Goal: Information Seeking & Learning: Learn about a topic

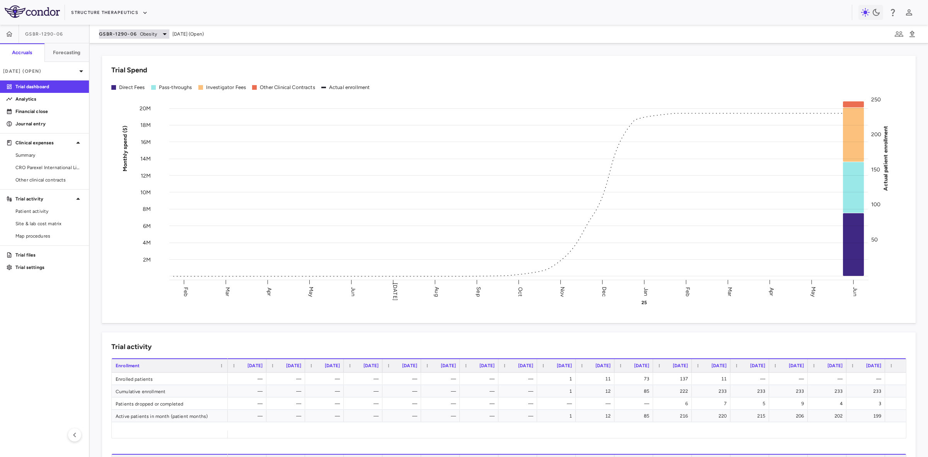
click at [131, 31] on span "GSBR-1290-06" at bounding box center [118, 34] width 38 height 6
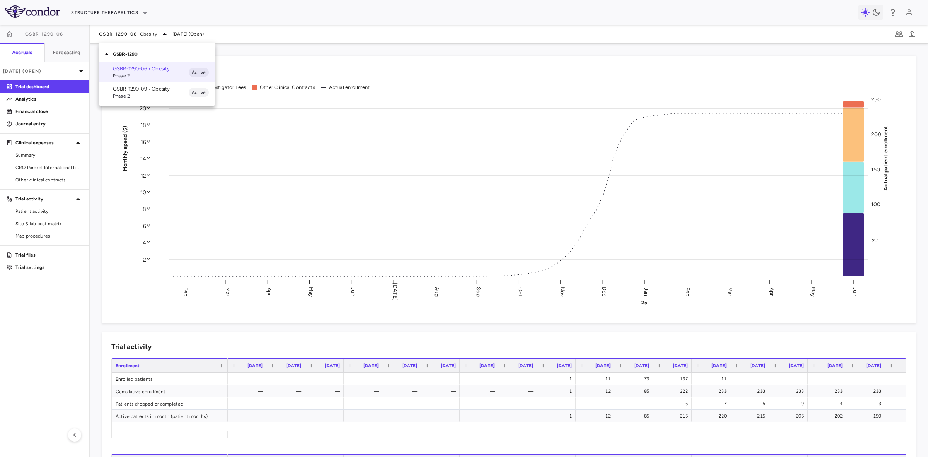
click at [114, 6] on div at bounding box center [464, 228] width 928 height 457
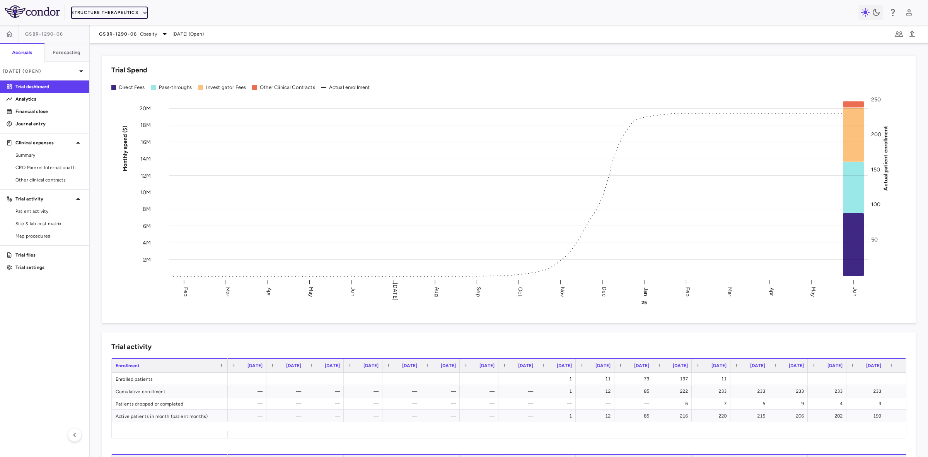
click at [123, 10] on button "Structure Therapeutics" at bounding box center [109, 13] width 77 height 12
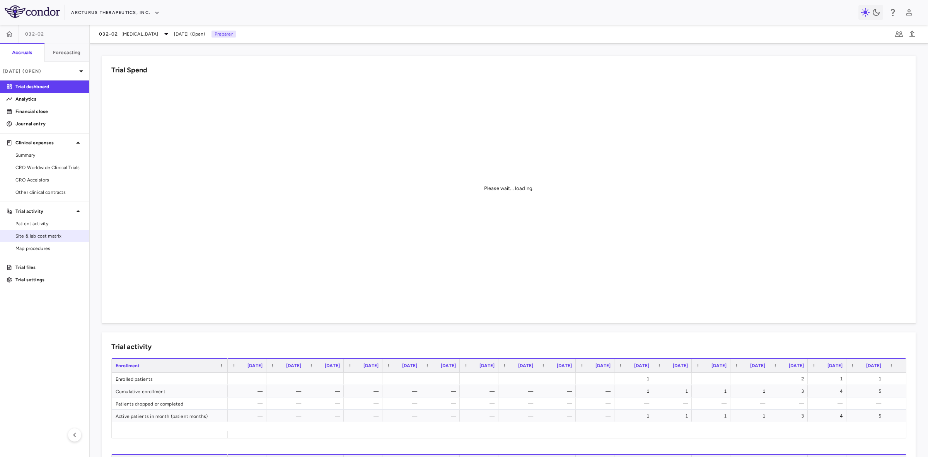
click at [58, 235] on span "Site & lab cost matrix" at bounding box center [48, 235] width 67 height 7
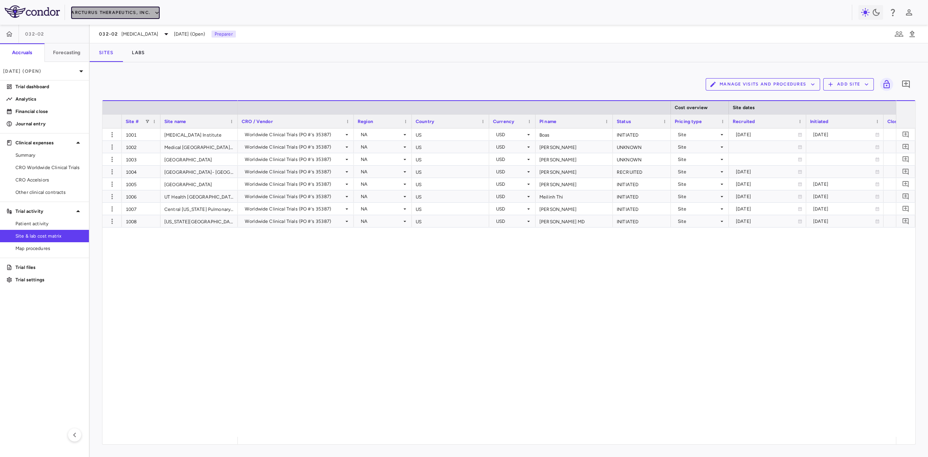
click at [141, 11] on button "Arcturus Therapeutics, Inc." at bounding box center [115, 13] width 89 height 12
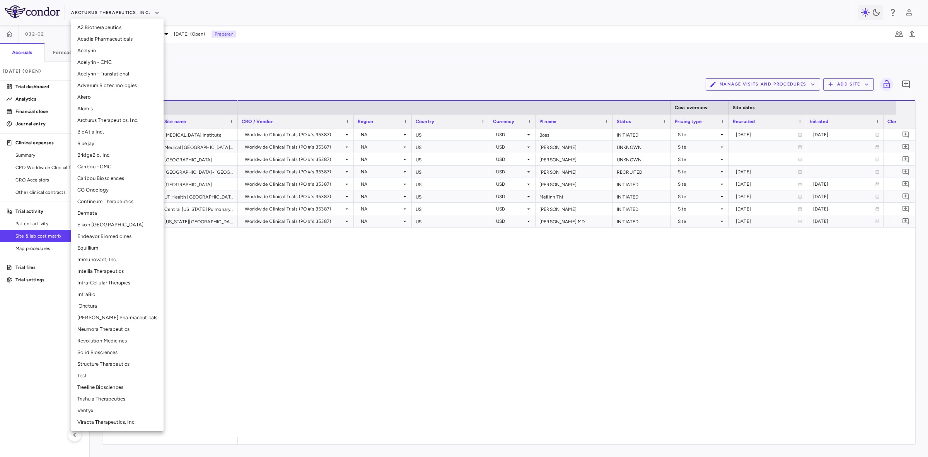
click at [101, 364] on li "Structure Therapeutics" at bounding box center [117, 364] width 92 height 12
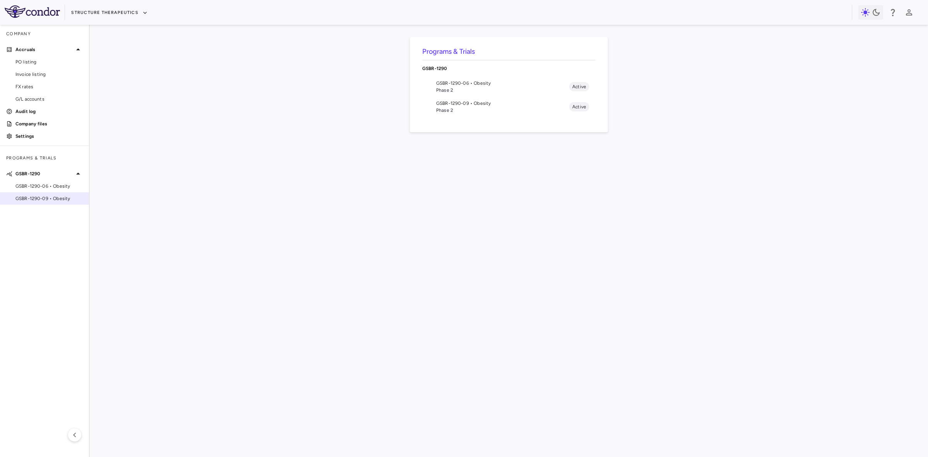
click at [51, 197] on span "GSBR-1290-09 • Obesity" at bounding box center [48, 198] width 67 height 7
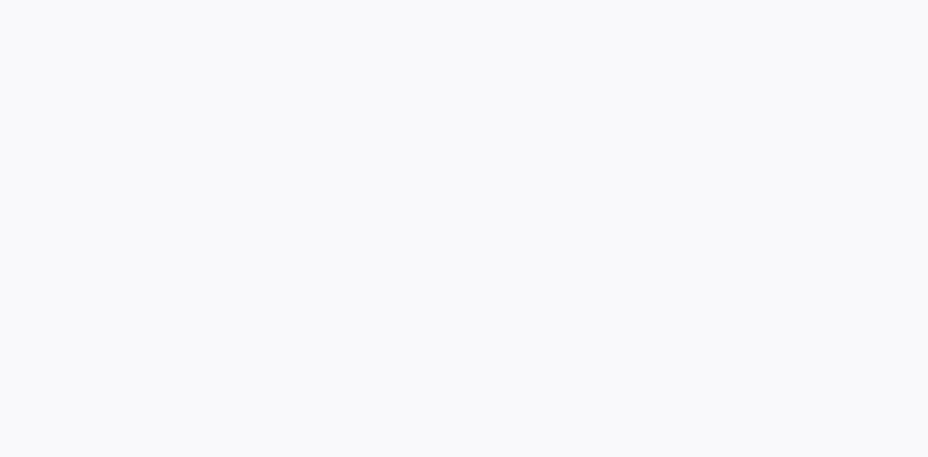
click at [51, 197] on div at bounding box center [464, 228] width 928 height 457
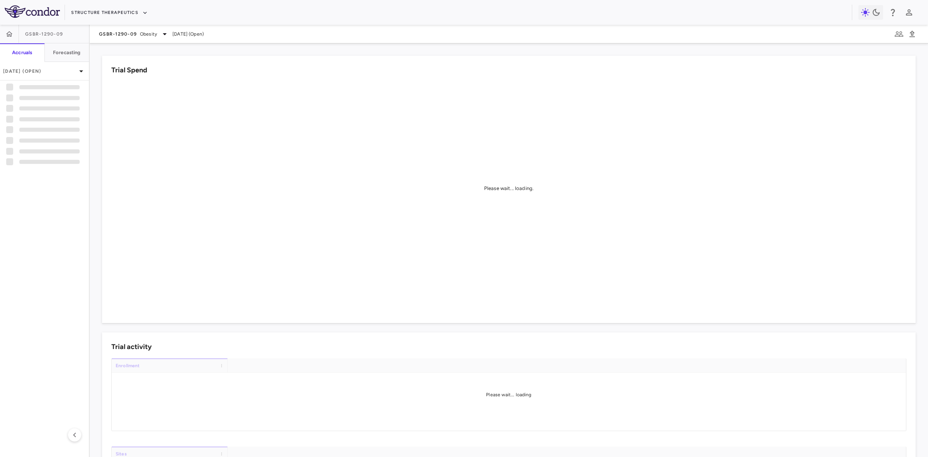
click at [169, 32] on div "GSBR-1290-09 Obesity Jun 2025 (Open)" at bounding box center [151, 33] width 105 height 9
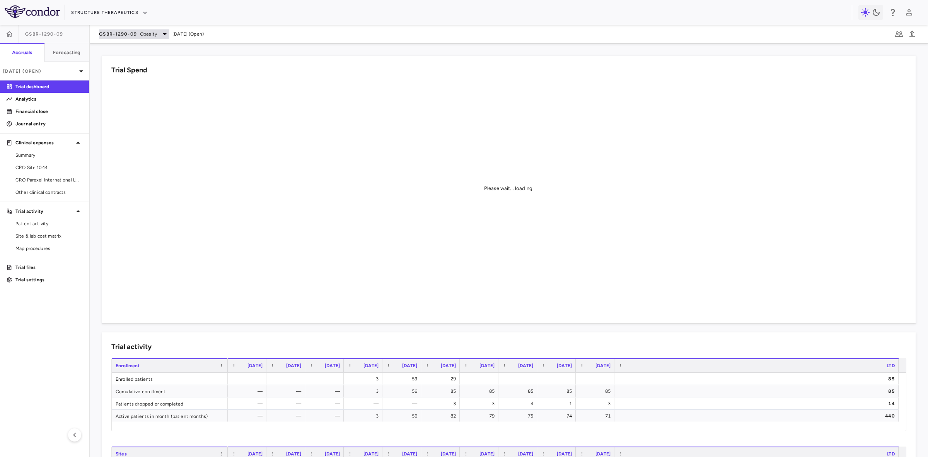
click at [158, 31] on div "GSBR-1290-09 Obesity" at bounding box center [134, 33] width 70 height 9
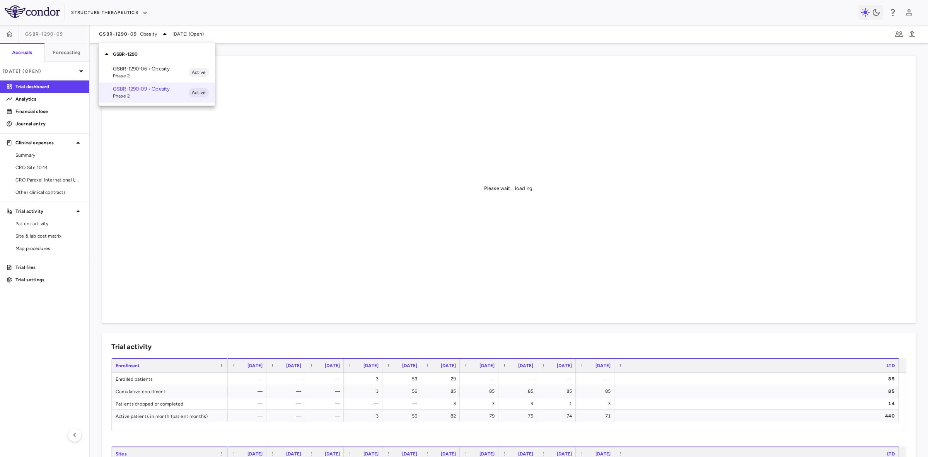
click at [149, 69] on p "GSBR-1290-06 • Obesity" at bounding box center [151, 68] width 76 height 7
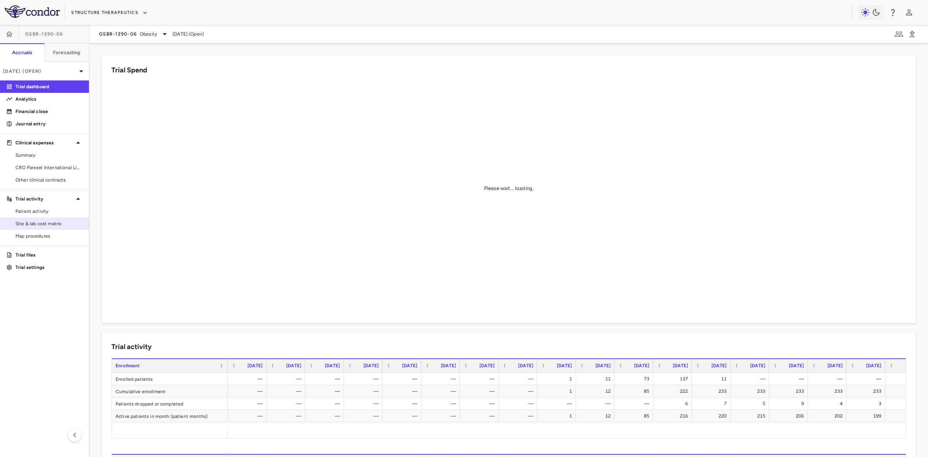
click at [53, 220] on span "Site & lab cost matrix" at bounding box center [48, 223] width 67 height 7
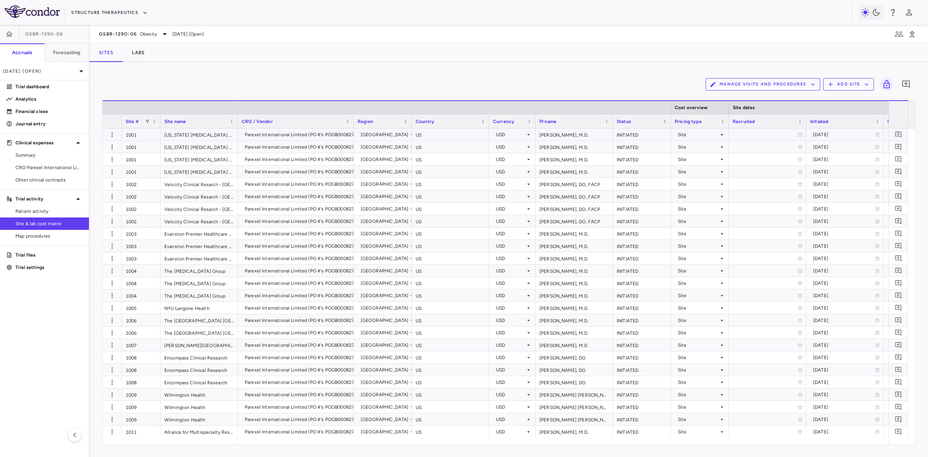
drag, startPoint x: 138, startPoint y: 137, endPoint x: 192, endPoint y: 220, distance: 98.8
click at [138, 136] on div "1001" at bounding box center [141, 134] width 39 height 12
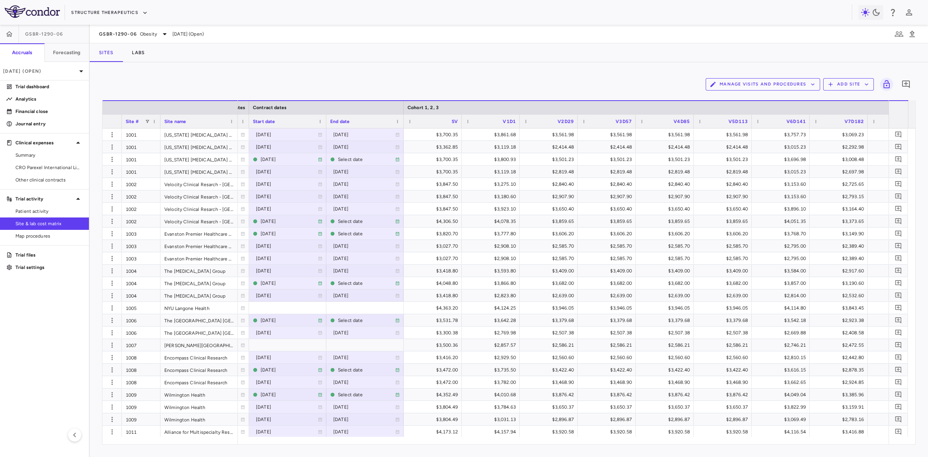
click at [319, 117] on div "Start date" at bounding box center [288, 121] width 70 height 14
click at [320, 119] on span at bounding box center [320, 121] width 5 height 5
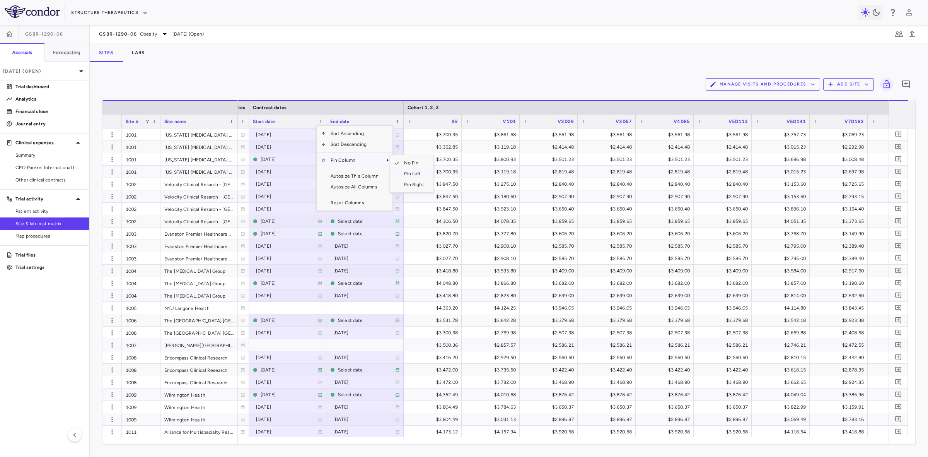
click at [411, 175] on span "Pin Left" at bounding box center [413, 173] width 29 height 11
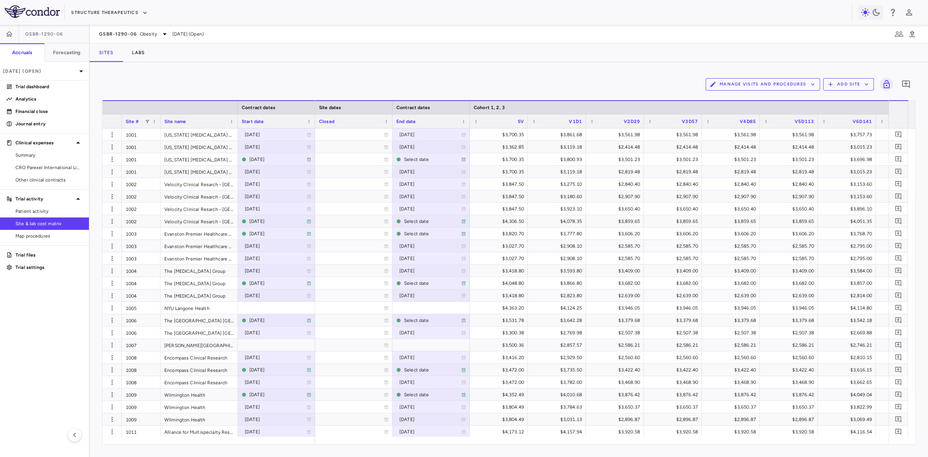
click at [464, 122] on span at bounding box center [463, 121] width 5 height 5
click at [490, 164] on span "Pin Column" at bounding box center [497, 160] width 57 height 11
click at [550, 173] on span "Pin Left" at bounding box center [557, 173] width 29 height 11
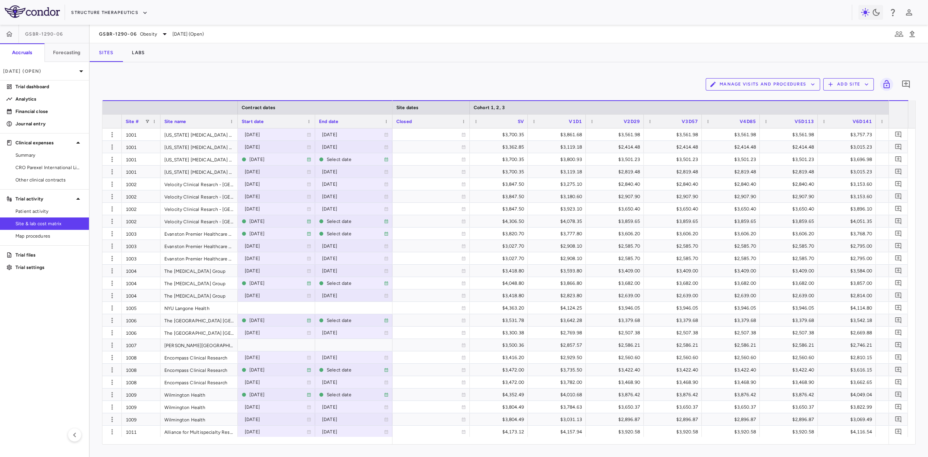
drag, startPoint x: 544, startPoint y: 445, endPoint x: 559, endPoint y: 442, distance: 15.3
click at [559, 442] on div "Manage Visits and Procedures Add Site 0 Press ENTER to sort. Press ALT DOWN to …" at bounding box center [509, 259] width 838 height 394
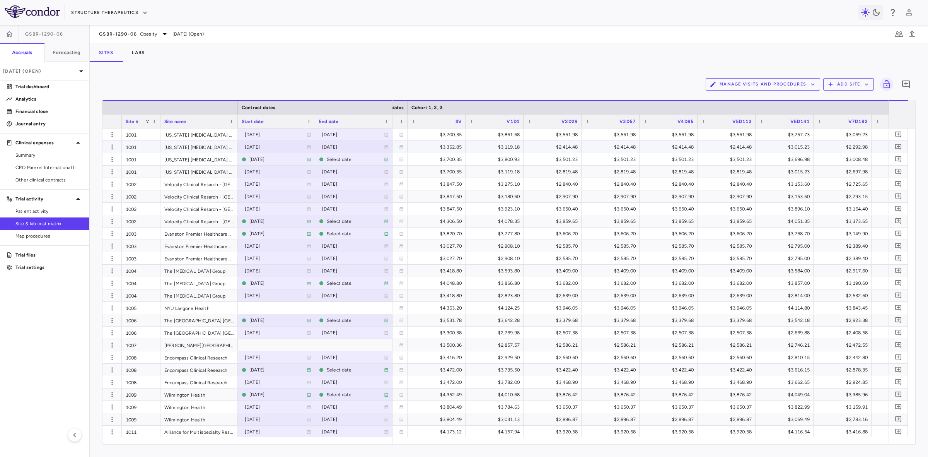
click at [147, 148] on div "1001" at bounding box center [141, 147] width 39 height 12
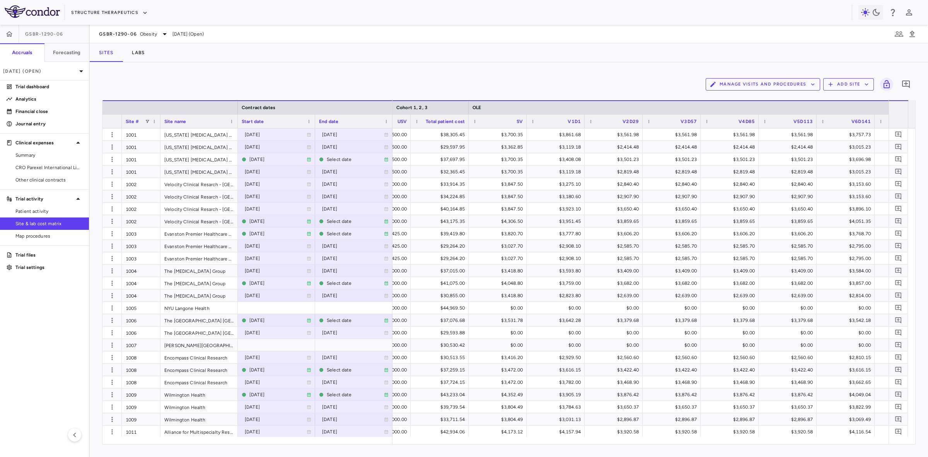
scroll to position [0, 1455]
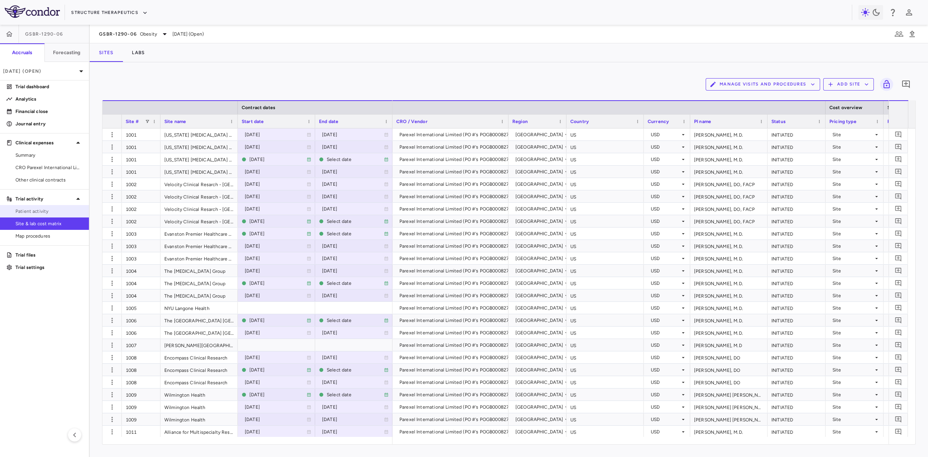
click at [49, 209] on span "Patient activity" at bounding box center [48, 211] width 67 height 7
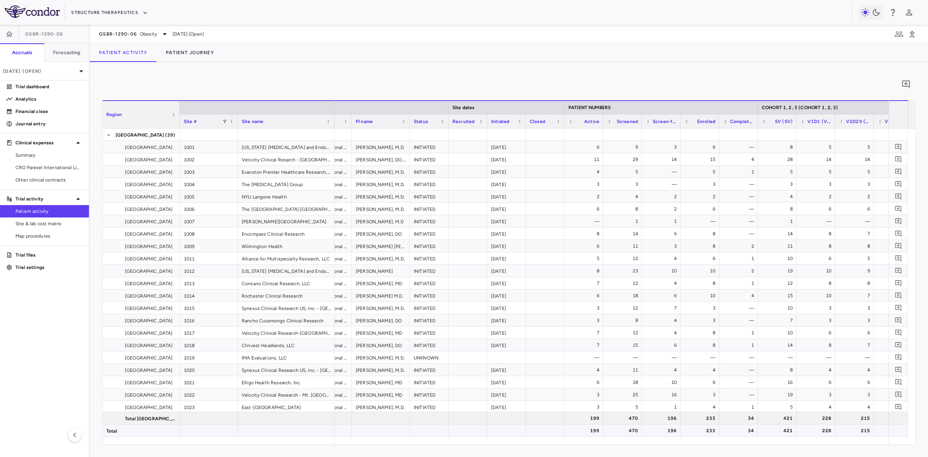
click at [671, 432] on div "196" at bounding box center [663, 430] width 28 height 12
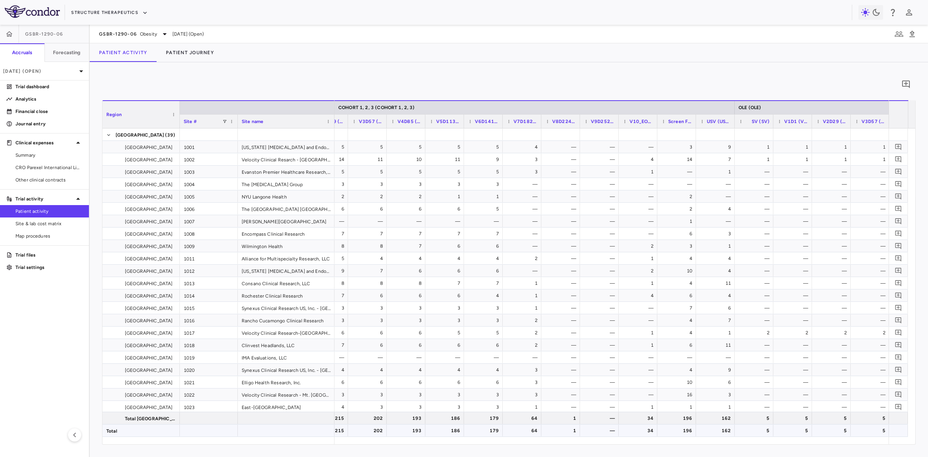
click at [676, 428] on div "196" at bounding box center [678, 430] width 28 height 12
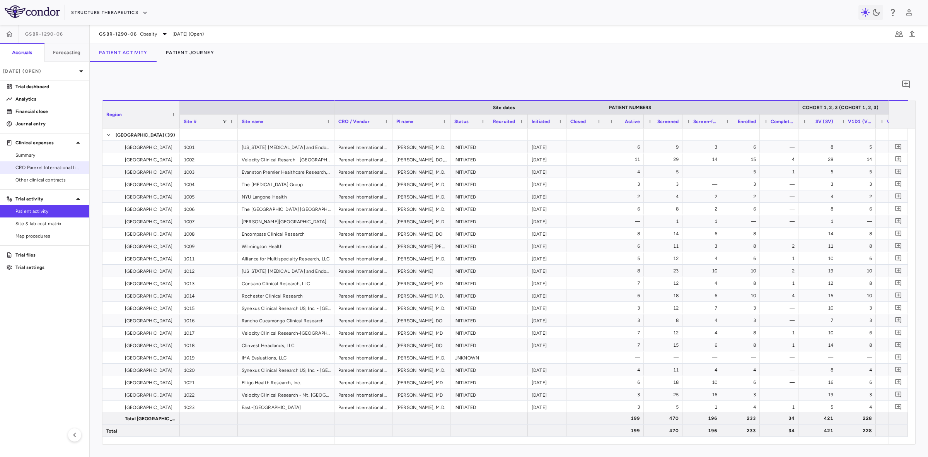
click at [44, 165] on span "CRO Parexel International Limited" at bounding box center [48, 167] width 67 height 7
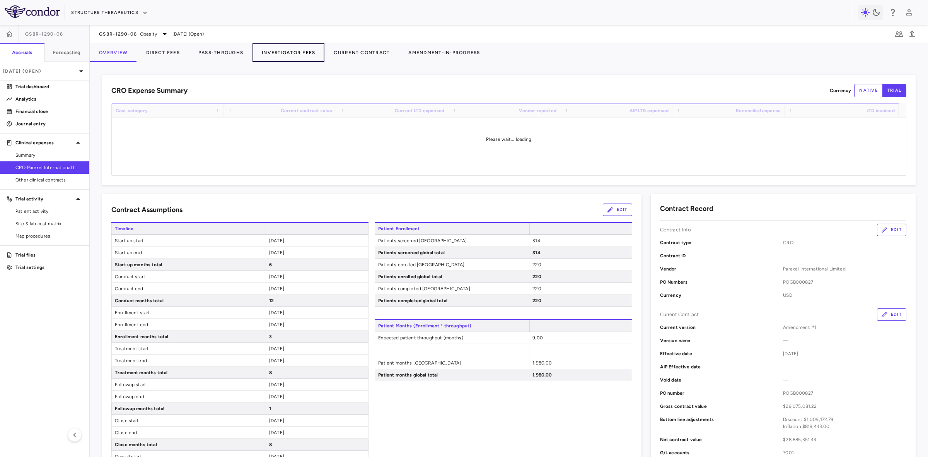
click at [291, 54] on button "Investigator Fees" at bounding box center [288, 52] width 72 height 19
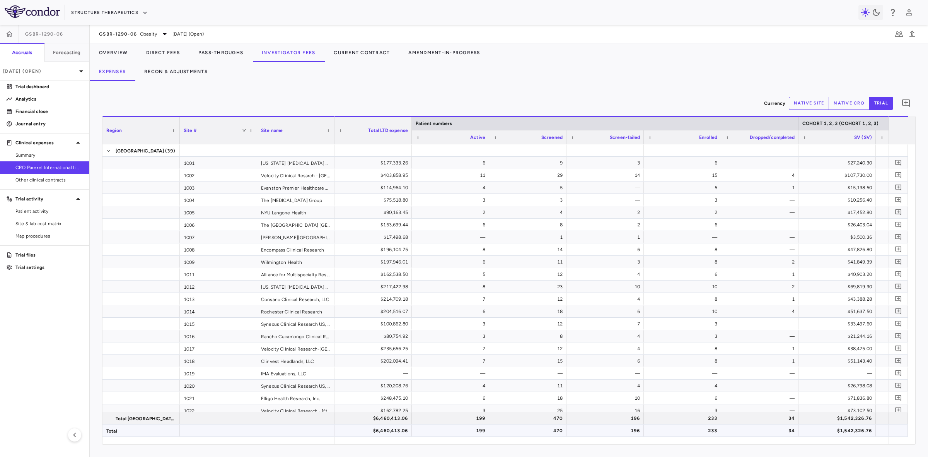
click at [382, 429] on div "$6,460,413.06" at bounding box center [374, 430] width 66 height 12
click at [168, 72] on button "Recon & Adjustments" at bounding box center [176, 71] width 82 height 19
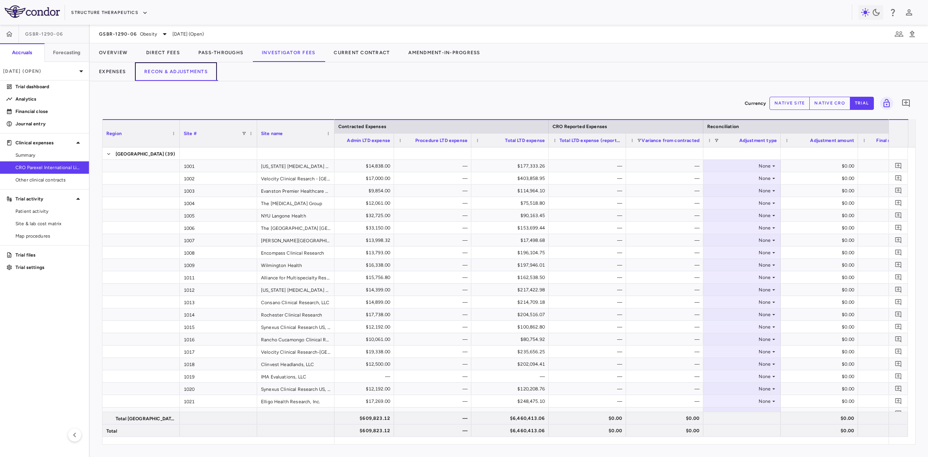
scroll to position [0, 219]
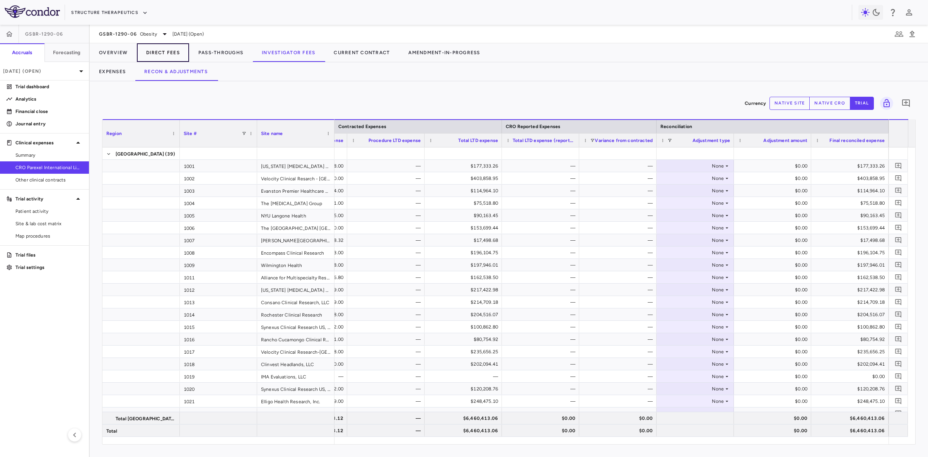
click at [163, 54] on button "Direct Fees" at bounding box center [163, 52] width 52 height 19
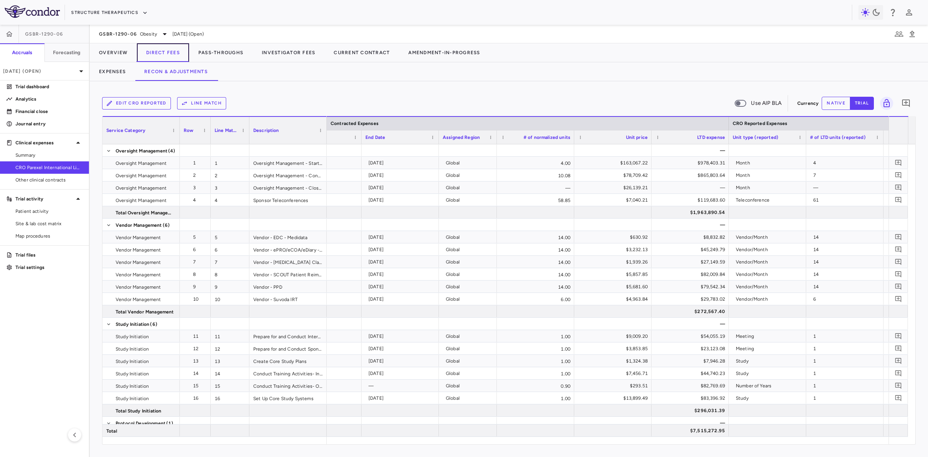
scroll to position [0, 352]
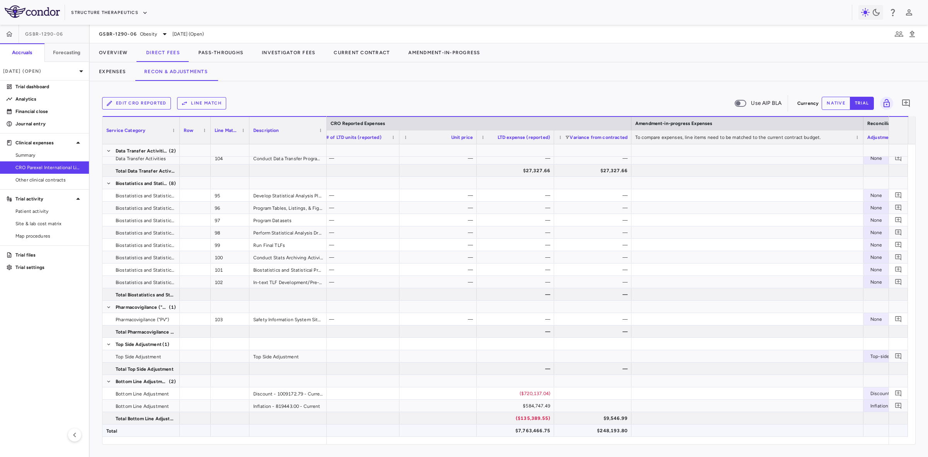
click at [616, 429] on div "$248,193.80" at bounding box center [594, 430] width 66 height 12
click at [537, 431] on div "$7,763,466.75" at bounding box center [517, 430] width 66 height 12
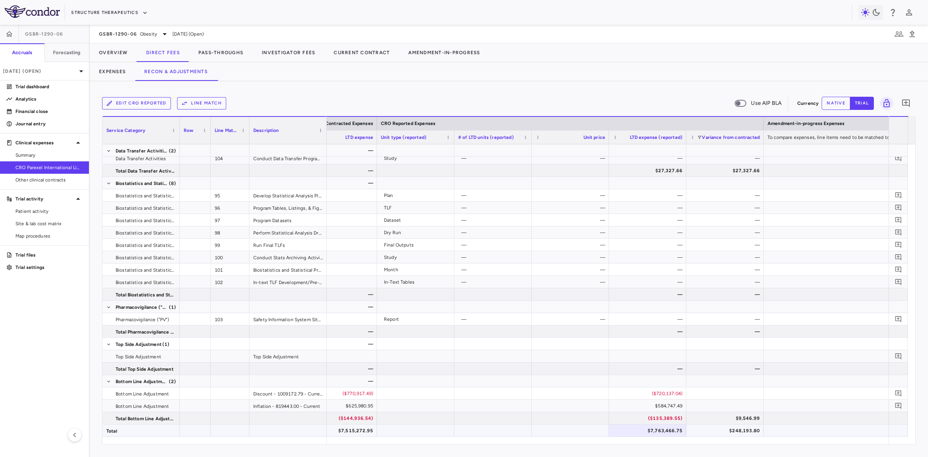
click at [354, 431] on div "$7,515,272.95" at bounding box center [340, 430] width 66 height 12
click at [736, 427] on div "$248,193.80" at bounding box center [726, 430] width 66 height 12
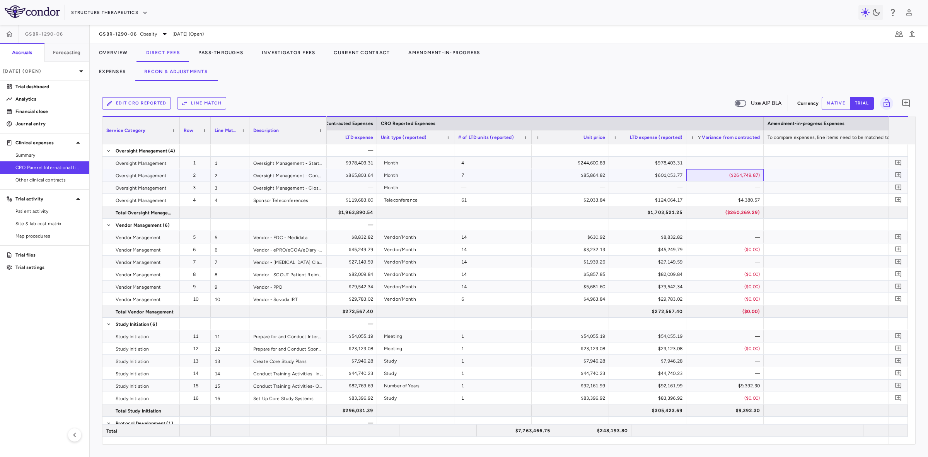
click at [729, 177] on div "($264,749.87)" at bounding box center [726, 175] width 66 height 12
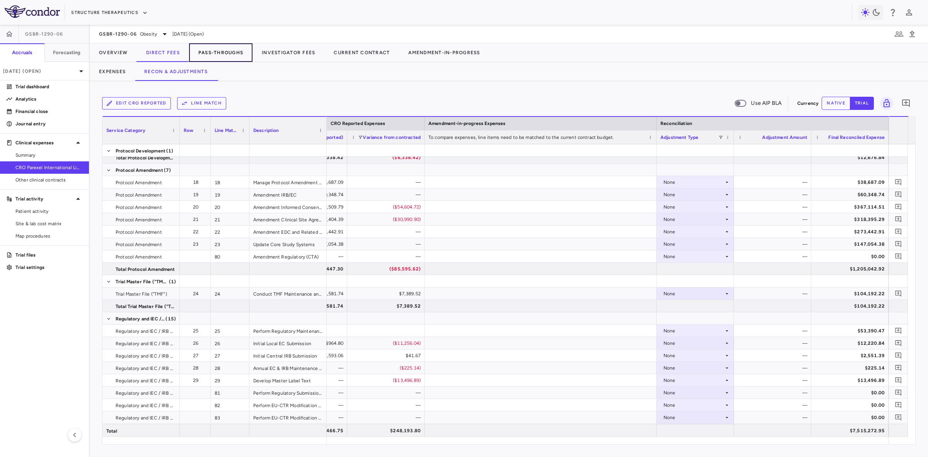
click at [216, 53] on button "Pass-Throughs" at bounding box center [220, 52] width 63 height 19
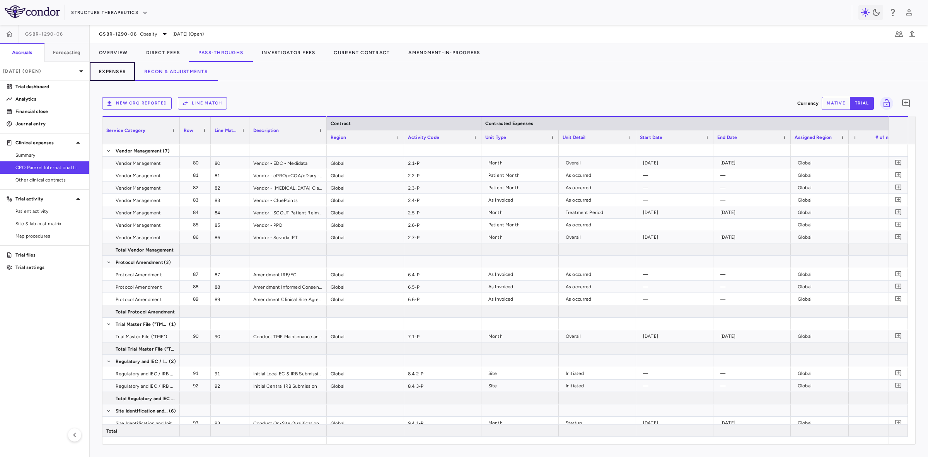
click at [113, 73] on button "Expenses" at bounding box center [112, 71] width 45 height 19
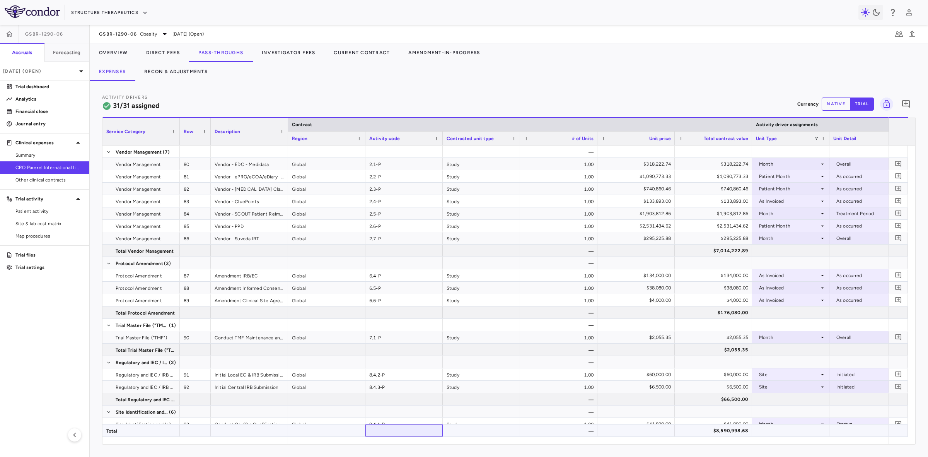
drag, startPoint x: 385, startPoint y: 436, endPoint x: 397, endPoint y: 435, distance: 12.8
click at [397, 435] on div at bounding box center [403, 430] width 77 height 12
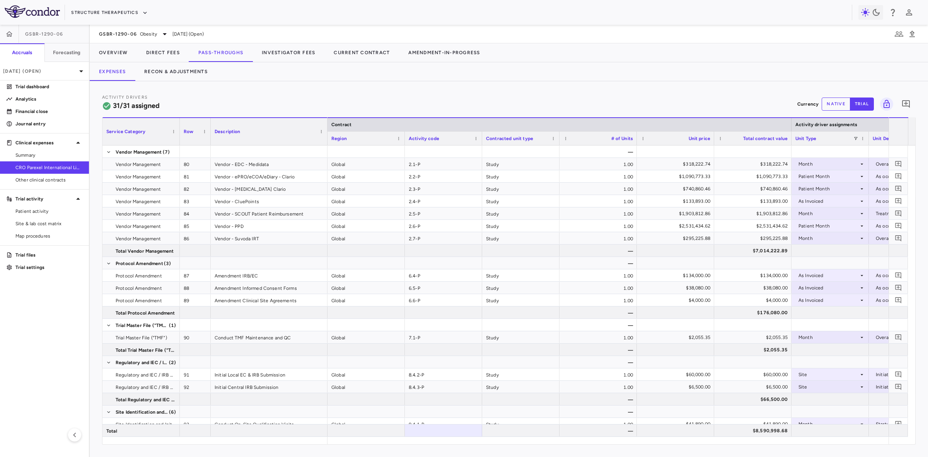
drag, startPoint x: 286, startPoint y: 122, endPoint x: 326, endPoint y: 124, distance: 39.5
click at [326, 124] on div at bounding box center [326, 131] width 3 height 27
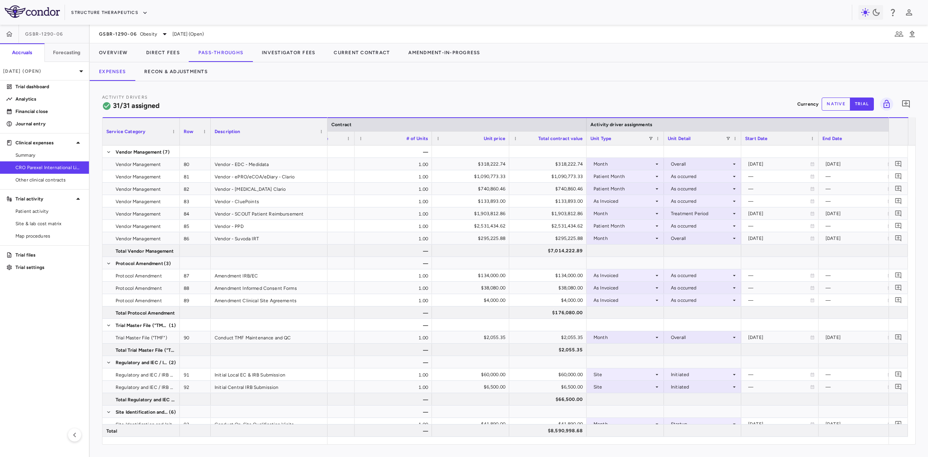
scroll to position [0, 221]
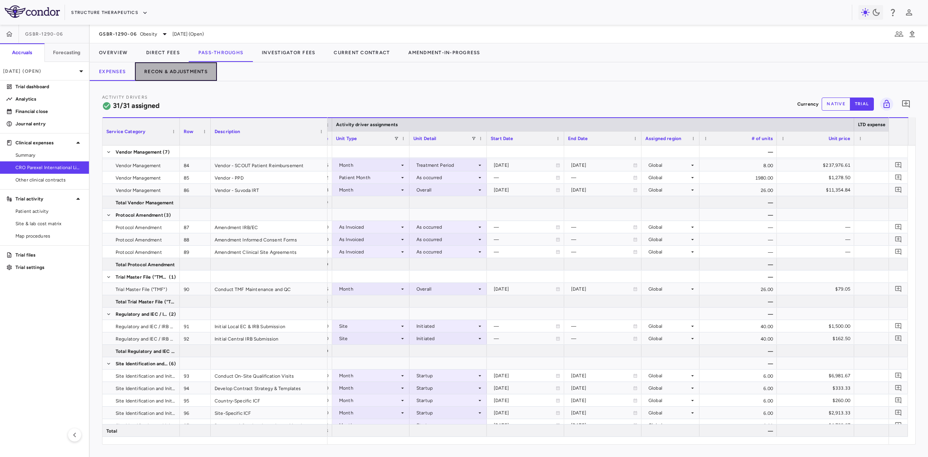
click at [186, 76] on button "Recon & Adjustments" at bounding box center [176, 71] width 82 height 19
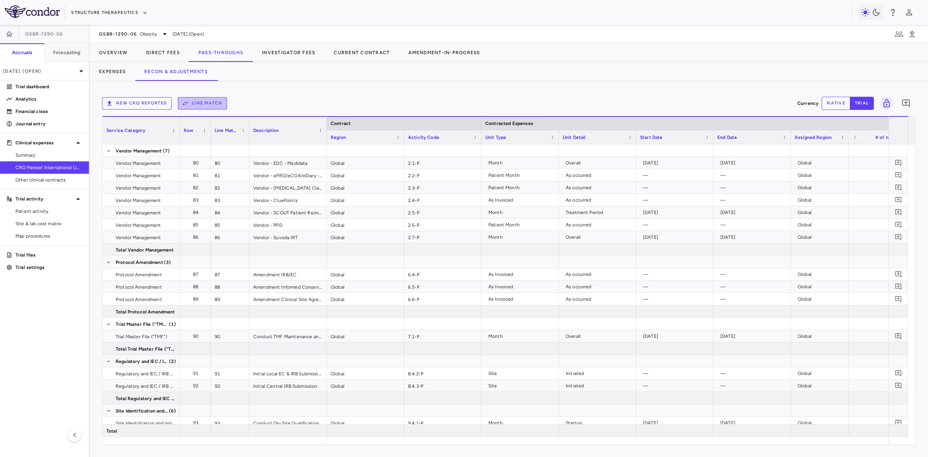
click at [200, 104] on button "Line Match" at bounding box center [202, 103] width 49 height 12
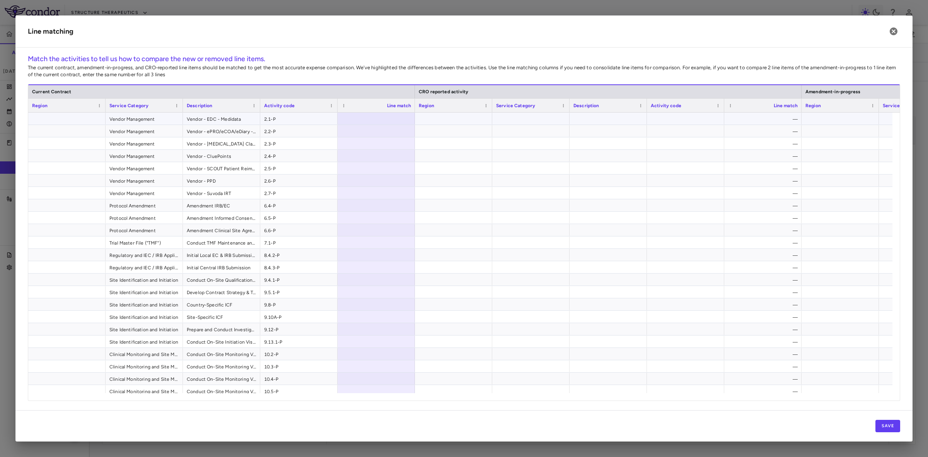
click at [210, 123] on span "Vendor - EDC - Medidata" at bounding box center [222, 119] width 70 height 12
click at [202, 123] on span "Vendor - EDC - Medidata" at bounding box center [222, 119] width 70 height 12
click at [897, 26] on button "button" at bounding box center [893, 31] width 13 height 13
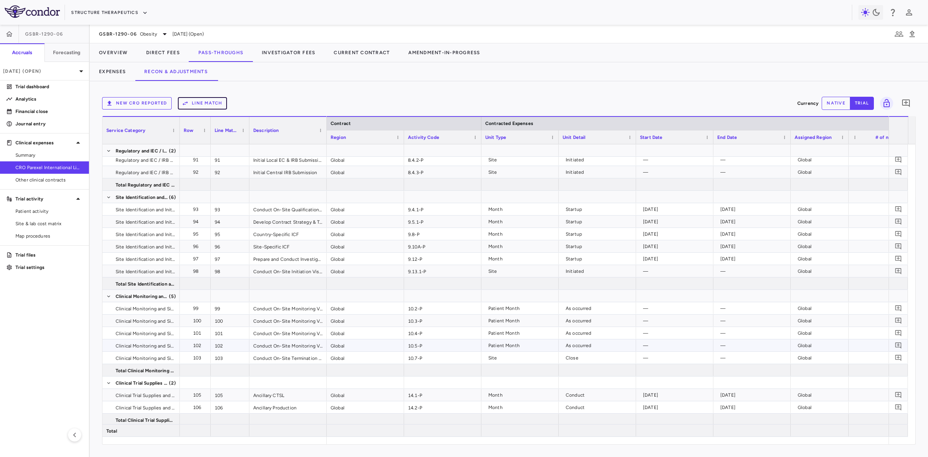
scroll to position [242, 0]
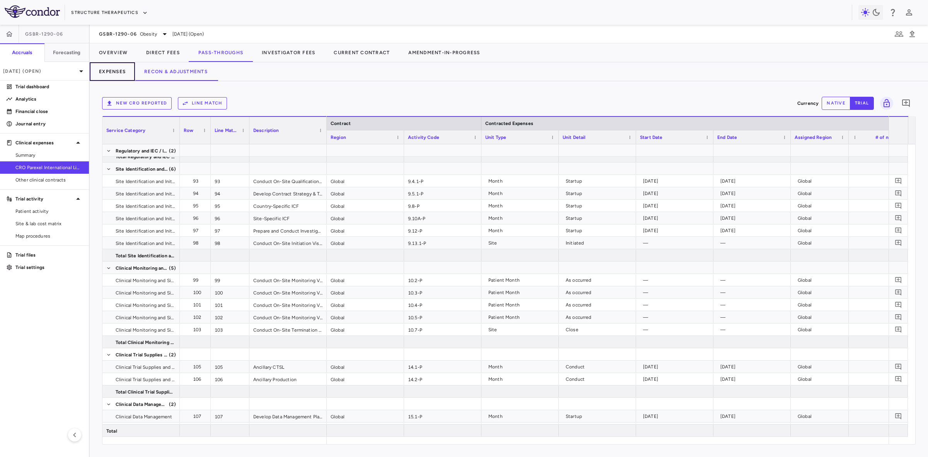
click at [116, 71] on button "Expenses" at bounding box center [112, 71] width 45 height 19
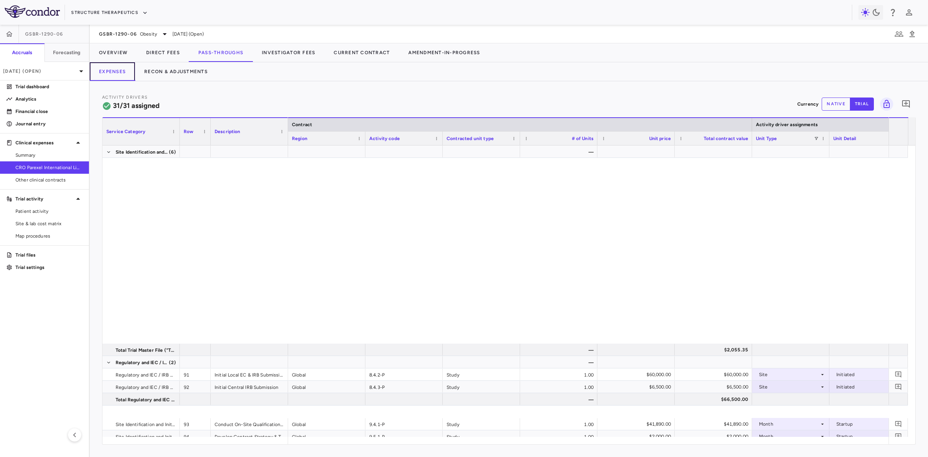
scroll to position [327, 0]
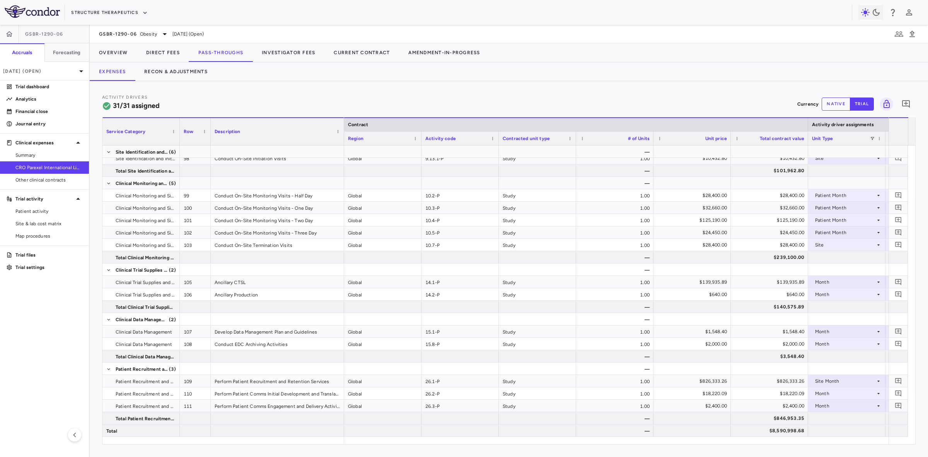
drag, startPoint x: 286, startPoint y: 123, endPoint x: 342, endPoint y: 131, distance: 56.7
click at [342, 131] on div at bounding box center [343, 131] width 3 height 27
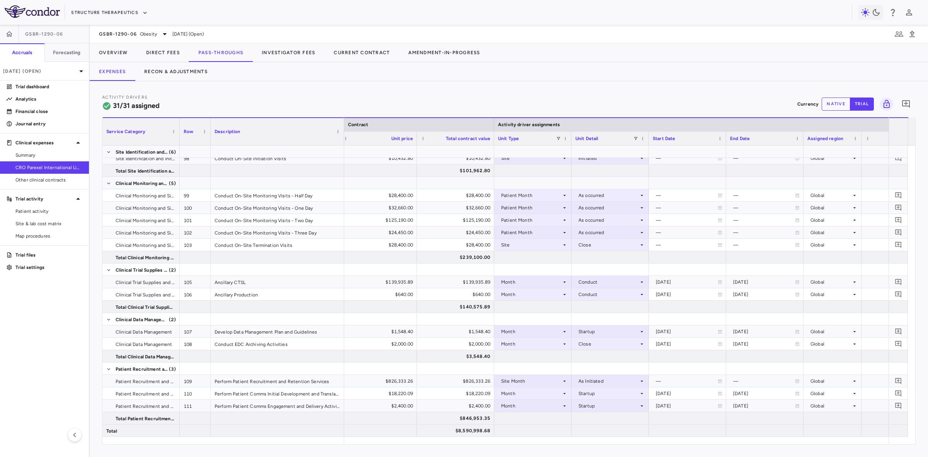
scroll to position [0, 422]
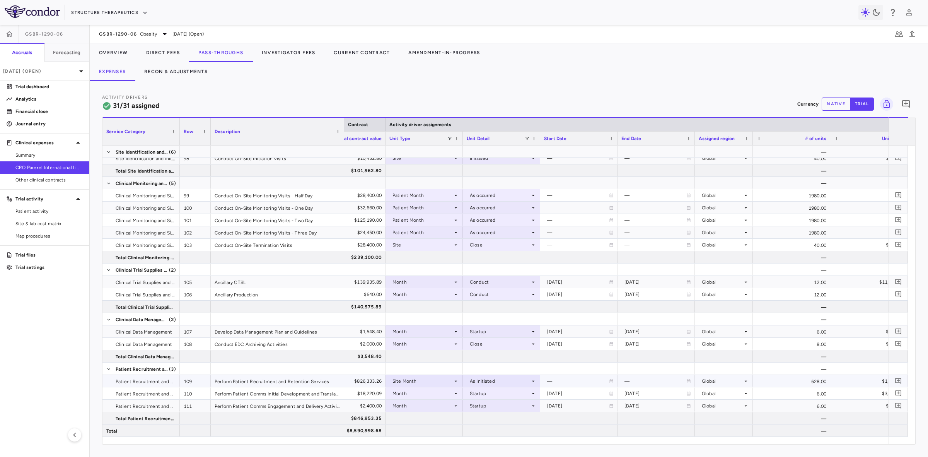
click at [312, 382] on div "Perform Patient Recruitment and Retention Services" at bounding box center [277, 381] width 133 height 12
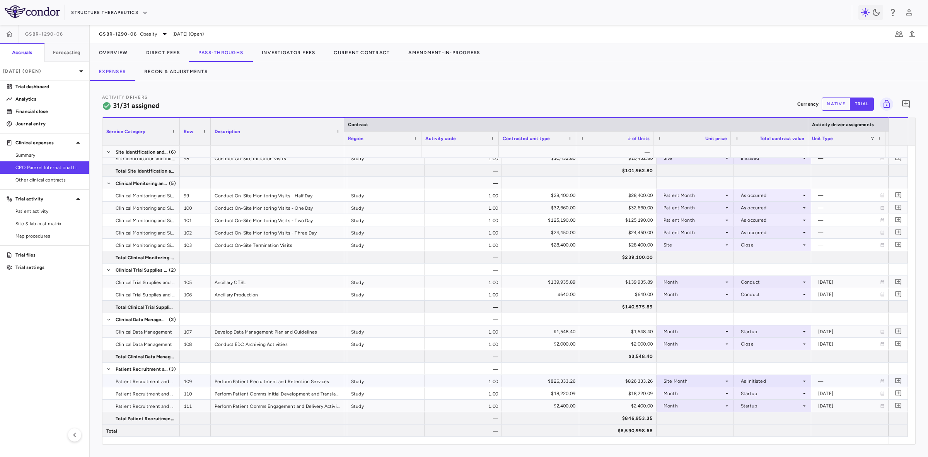
scroll to position [0, 152]
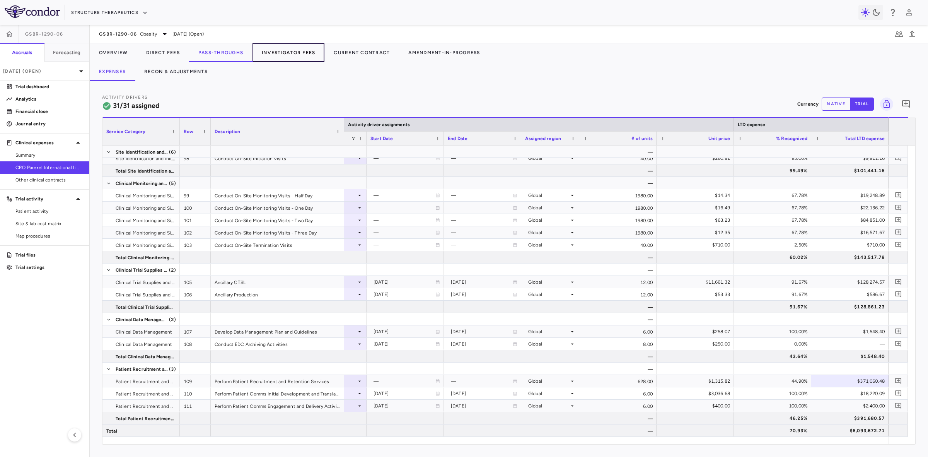
click at [298, 53] on button "Investigator Fees" at bounding box center [288, 52] width 72 height 19
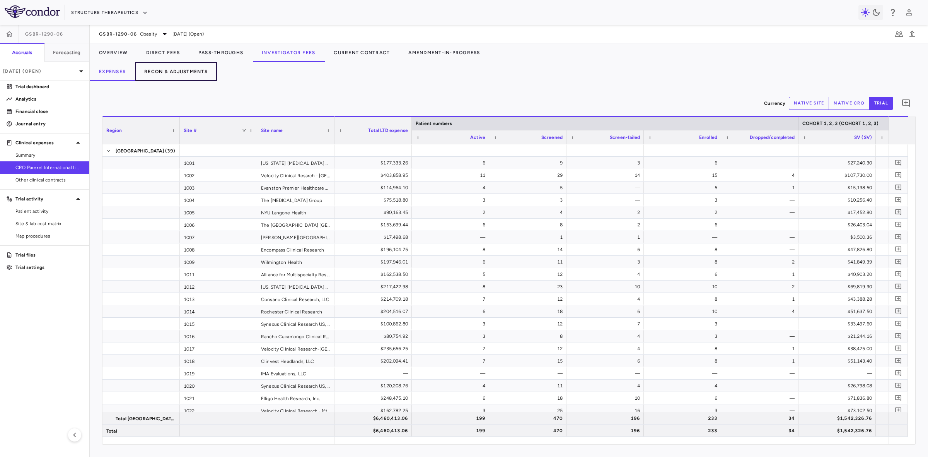
click at [184, 74] on button "Recon & Adjustments" at bounding box center [176, 71] width 82 height 19
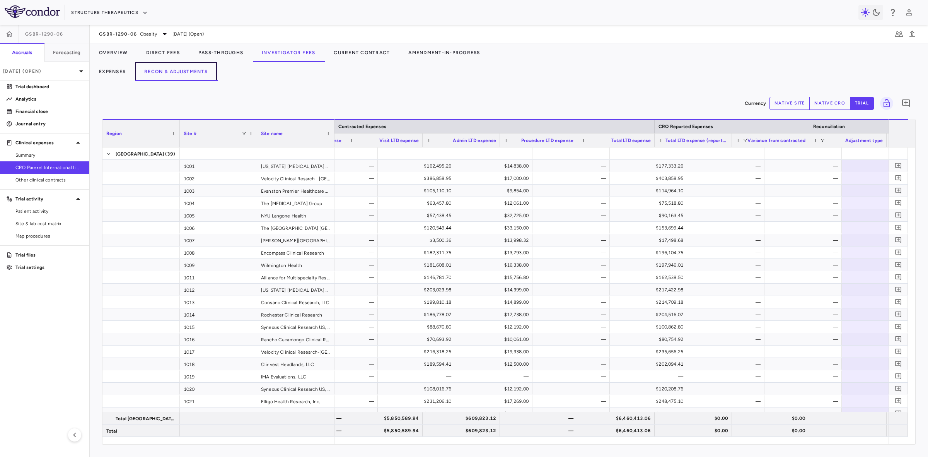
scroll to position [0, 66]
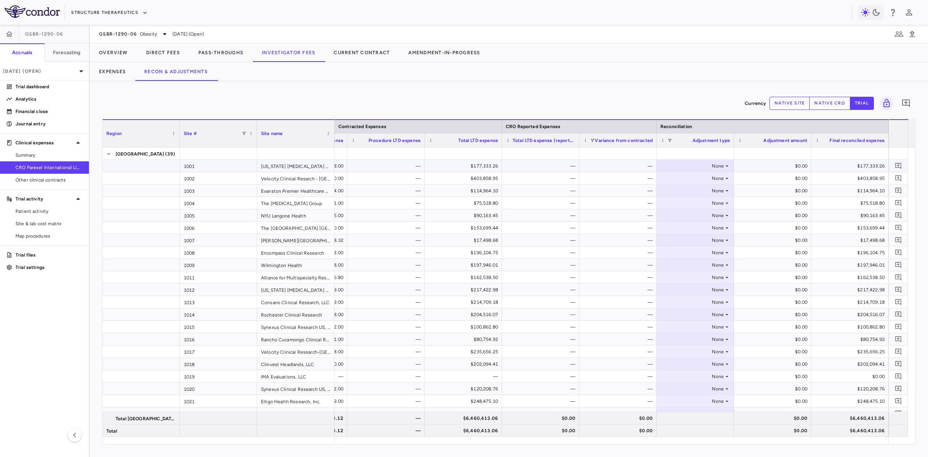
click at [540, 169] on div "—" at bounding box center [542, 166] width 66 height 12
click at [799, 102] on button "native site" at bounding box center [789, 103] width 41 height 13
click at [560, 168] on div "—" at bounding box center [542, 166] width 66 height 12
click at [618, 170] on div "—" at bounding box center [619, 166] width 66 height 12
click at [537, 167] on div "—" at bounding box center [542, 166] width 66 height 12
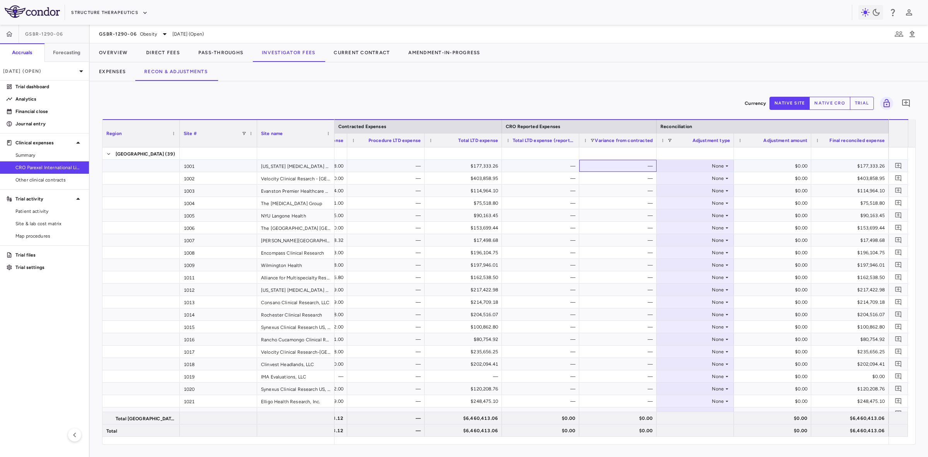
click at [587, 168] on div "—" at bounding box center [619, 166] width 66 height 12
click at [544, 167] on div "—" at bounding box center [542, 166] width 66 height 12
click at [559, 268] on div "—" at bounding box center [542, 265] width 66 height 12
click at [15, 100] on p "Analytics" at bounding box center [48, 98] width 67 height 7
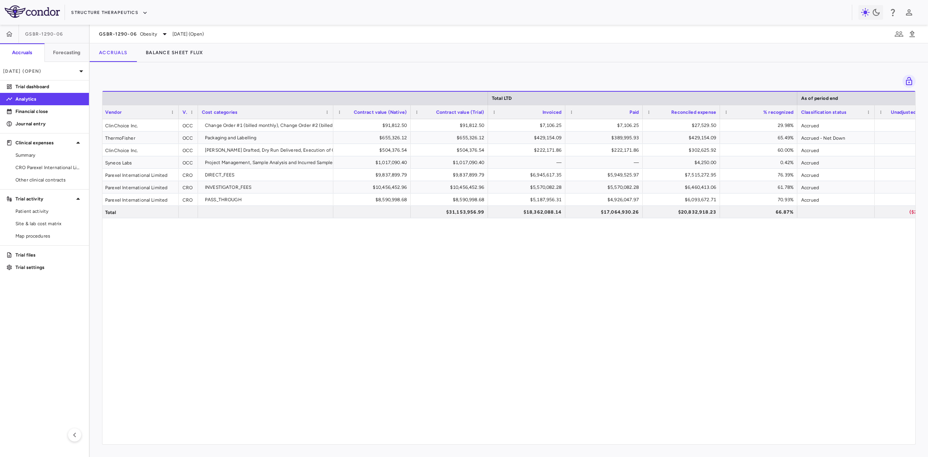
scroll to position [0, 656]
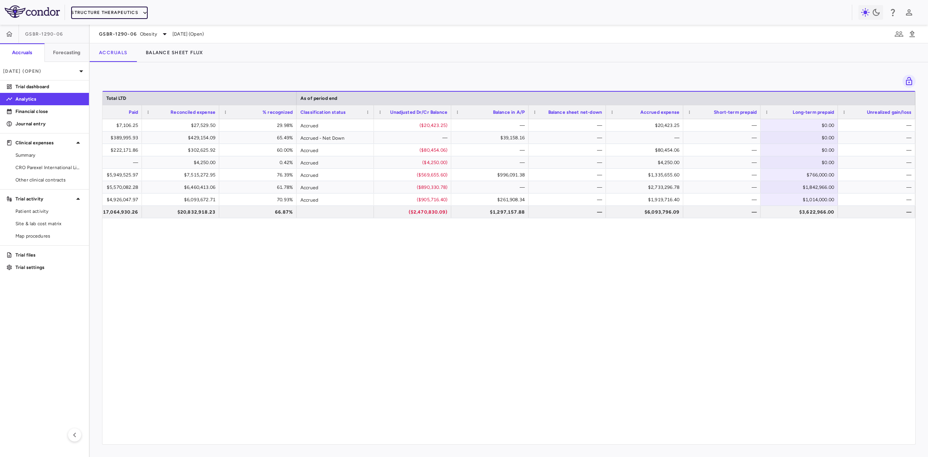
click at [133, 10] on button "Structure Therapeutics" at bounding box center [109, 13] width 77 height 12
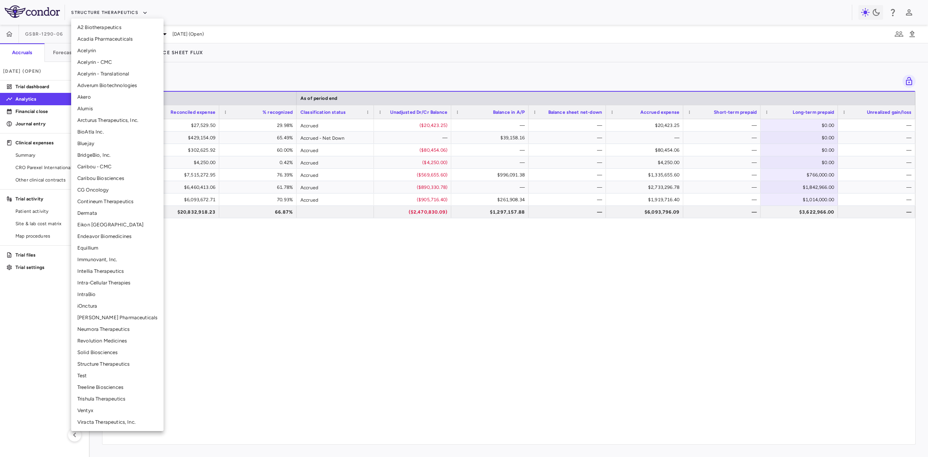
click at [100, 119] on li "Arcturus Therapeutics, Inc." at bounding box center [117, 120] width 92 height 12
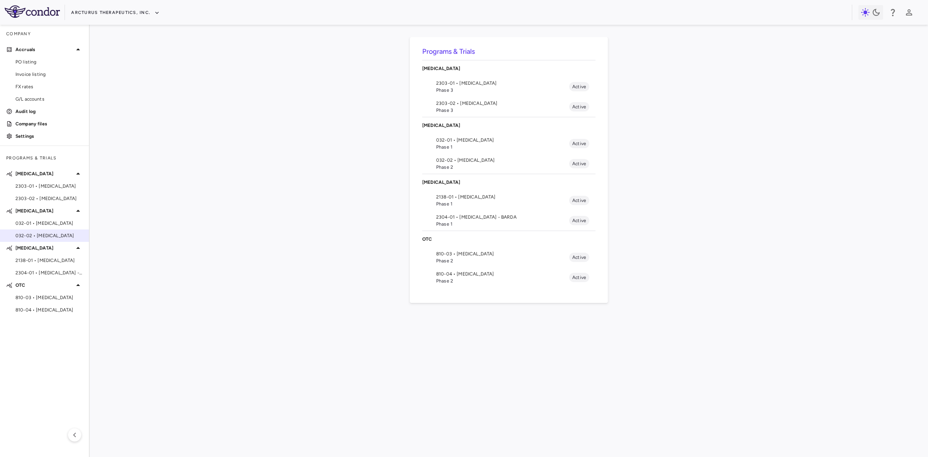
click at [45, 235] on span "032-02 • Cystic Fibrosis" at bounding box center [48, 235] width 67 height 7
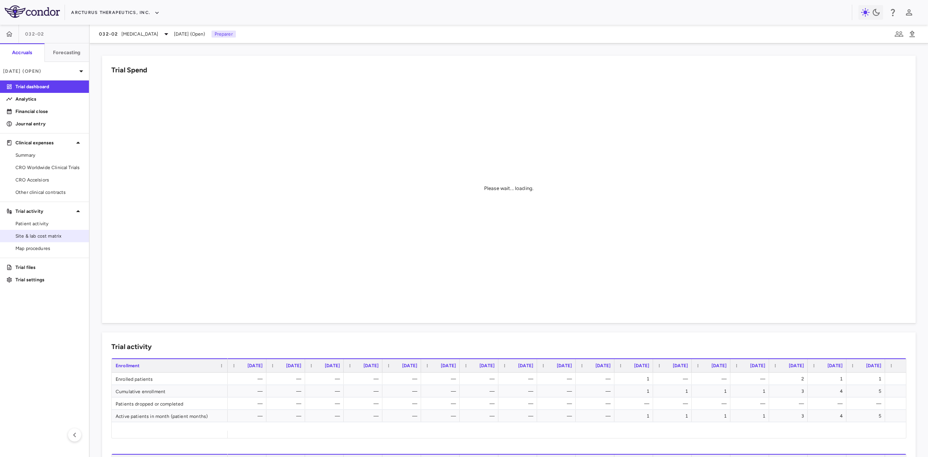
click at [45, 238] on span "Site & lab cost matrix" at bounding box center [48, 235] width 67 height 7
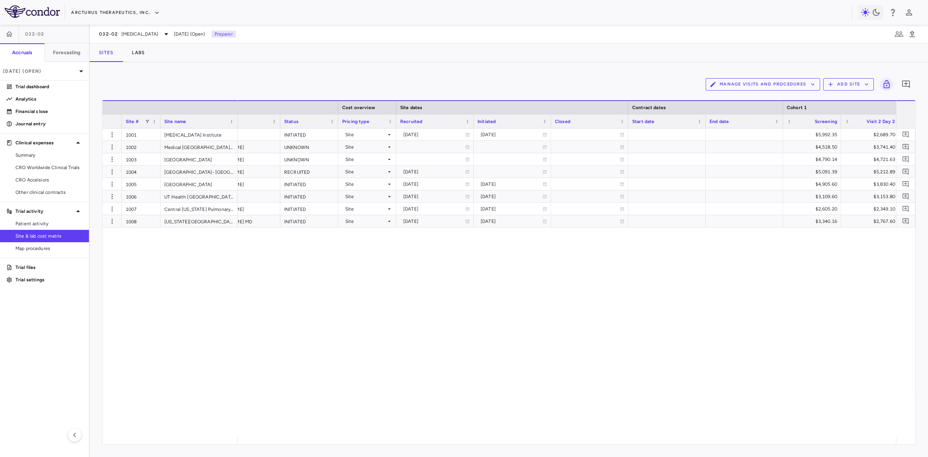
scroll to position [0, 545]
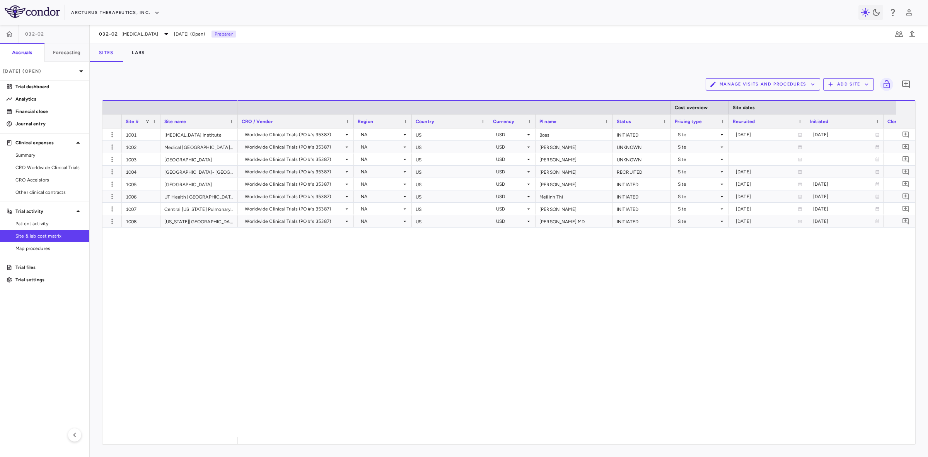
click at [401, 346] on div "Worldwide Clinical Trials (PO #'s 35387) NA US USD Boas INITIATED Site 2024-10-…" at bounding box center [567, 282] width 658 height 308
